Goal: Information Seeking & Learning: Understand process/instructions

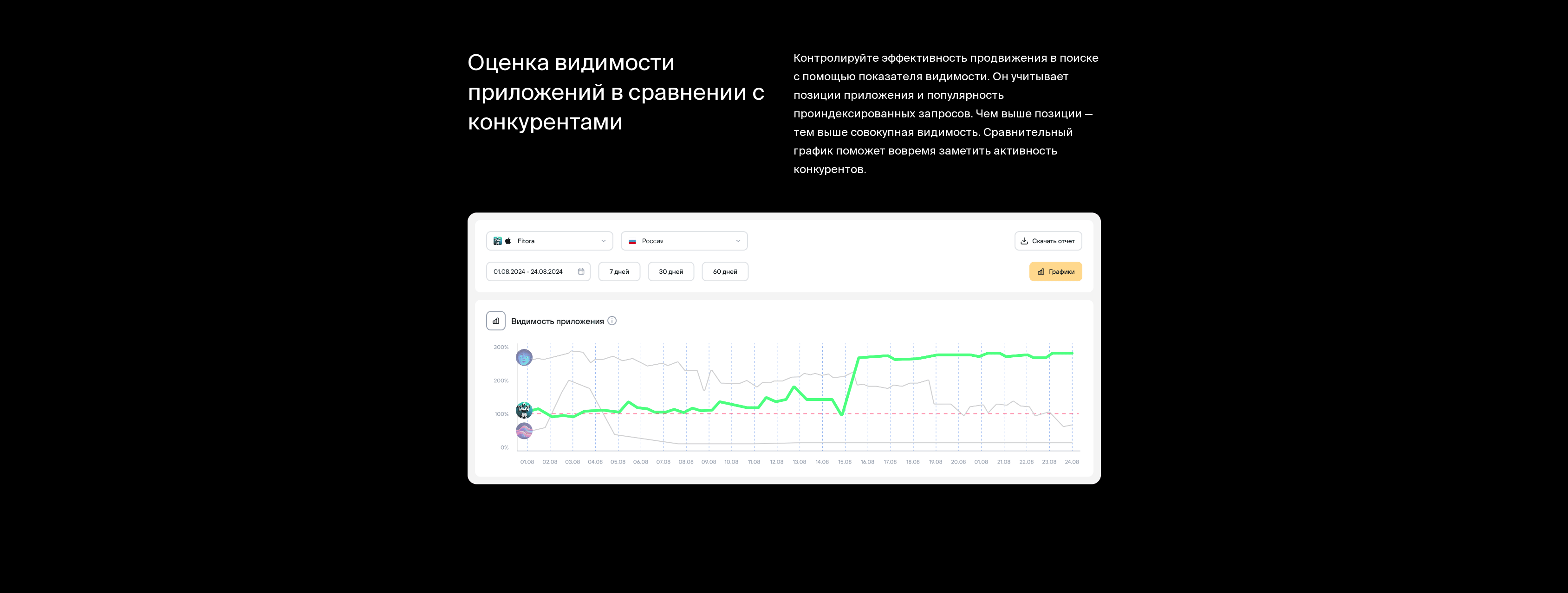
scroll to position [9483, 0]
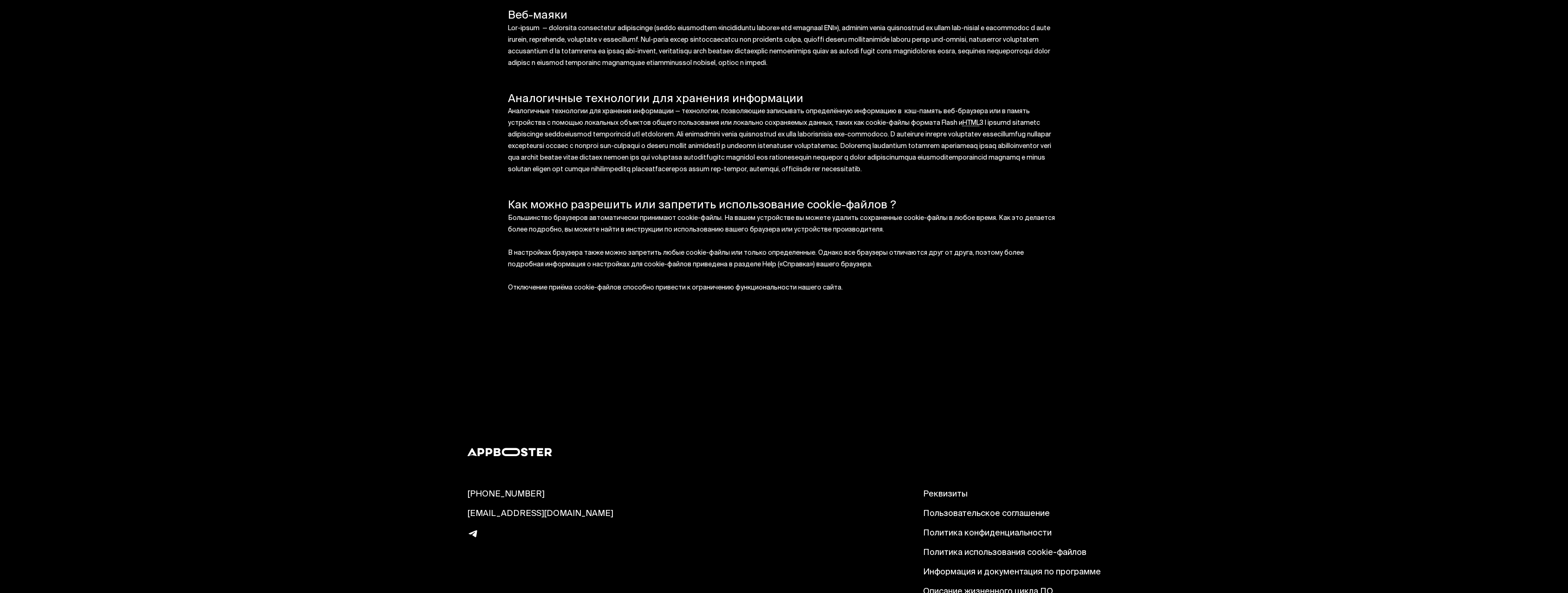
scroll to position [697, 0]
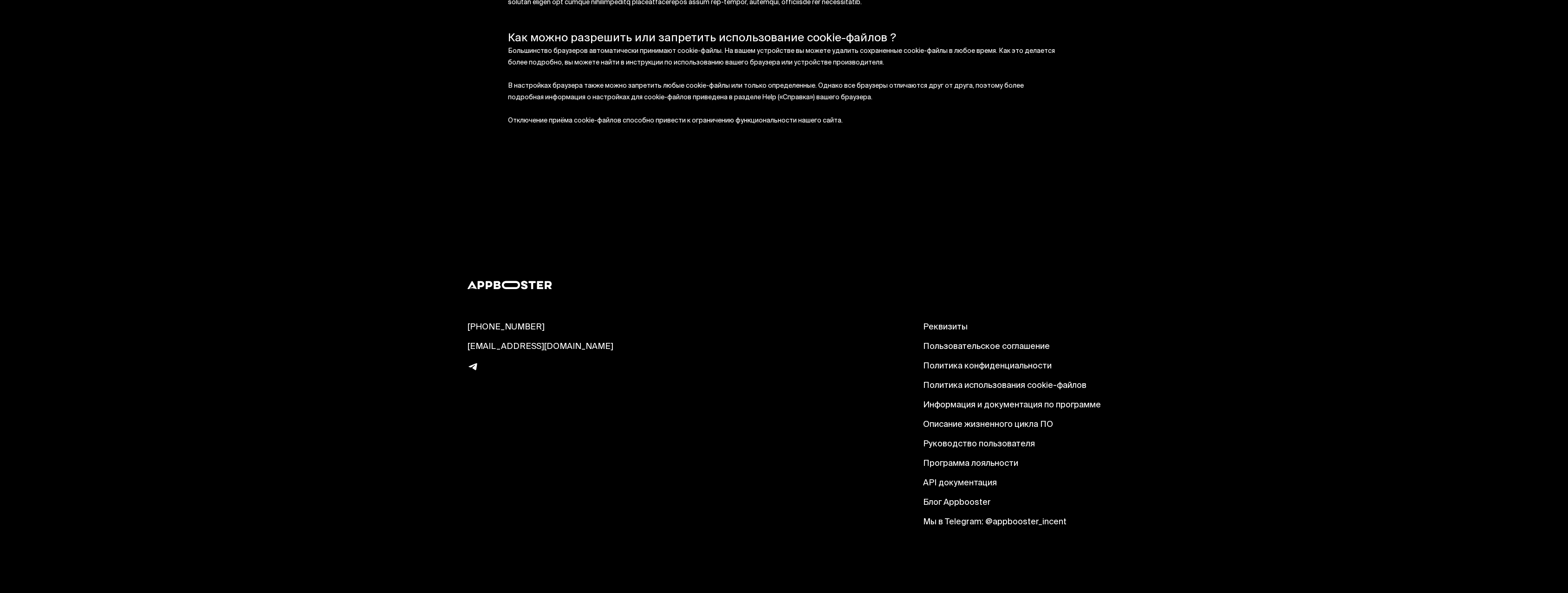
click at [925, 409] on link "Информация и документация по программе" at bounding box center [1012, 406] width 178 height 11
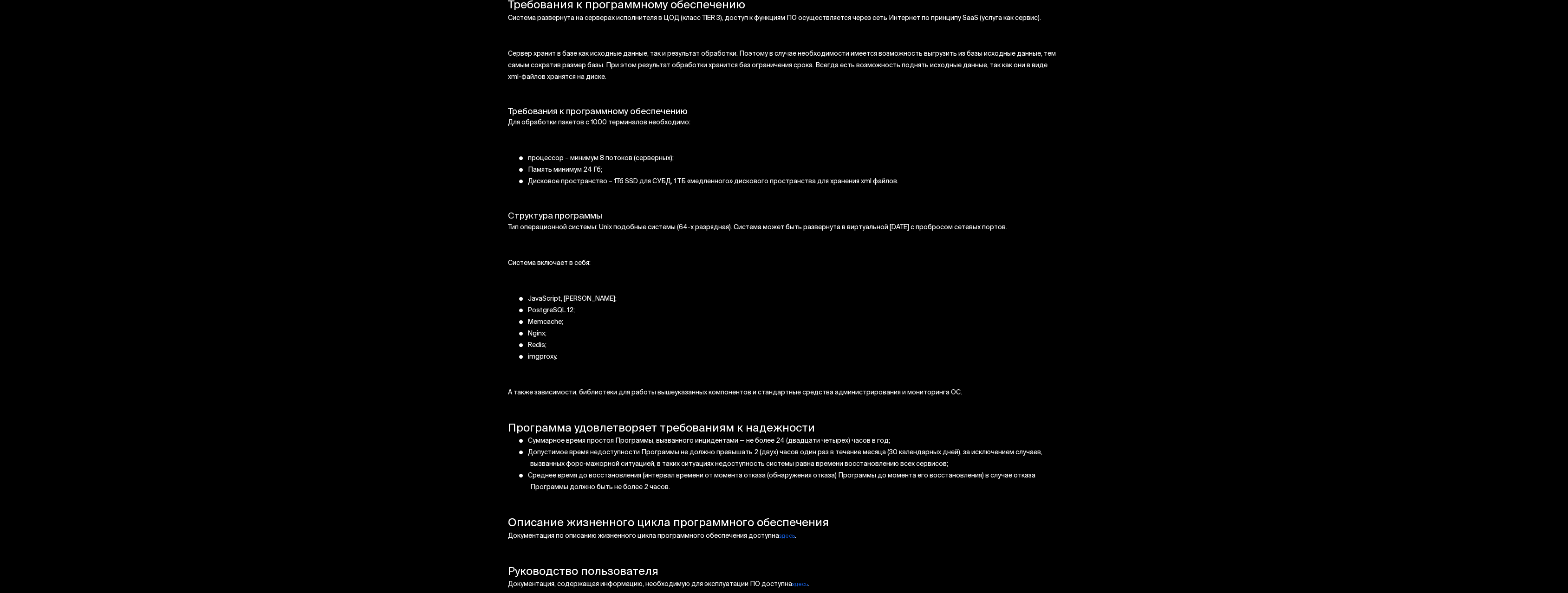
scroll to position [797, 0]
